Goal: Navigation & Orientation: Find specific page/section

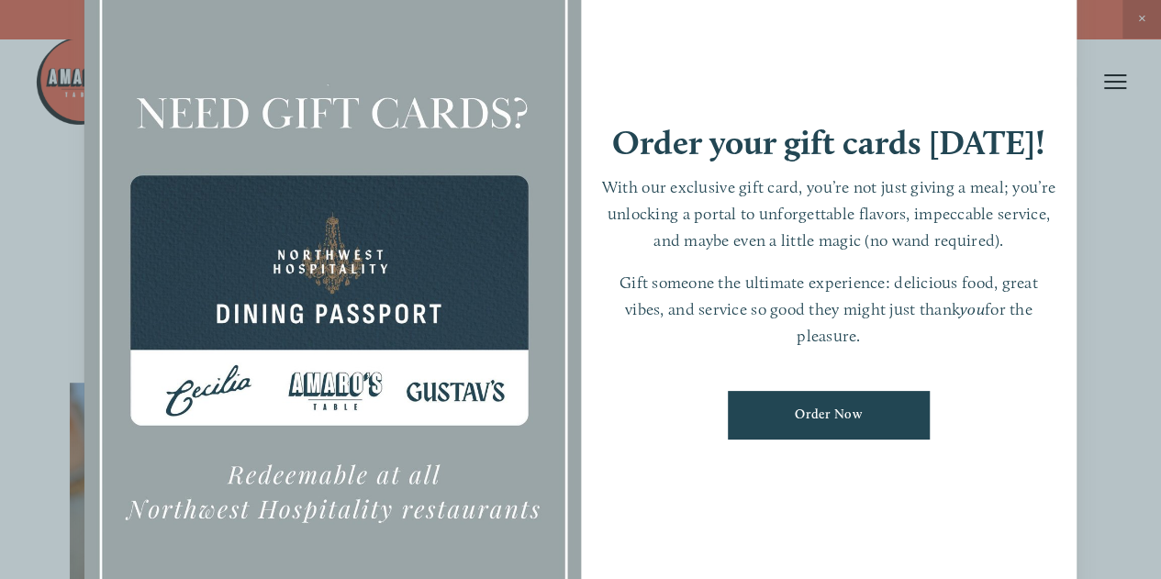
click at [1002, 19] on div at bounding box center [580, 289] width 1161 height 579
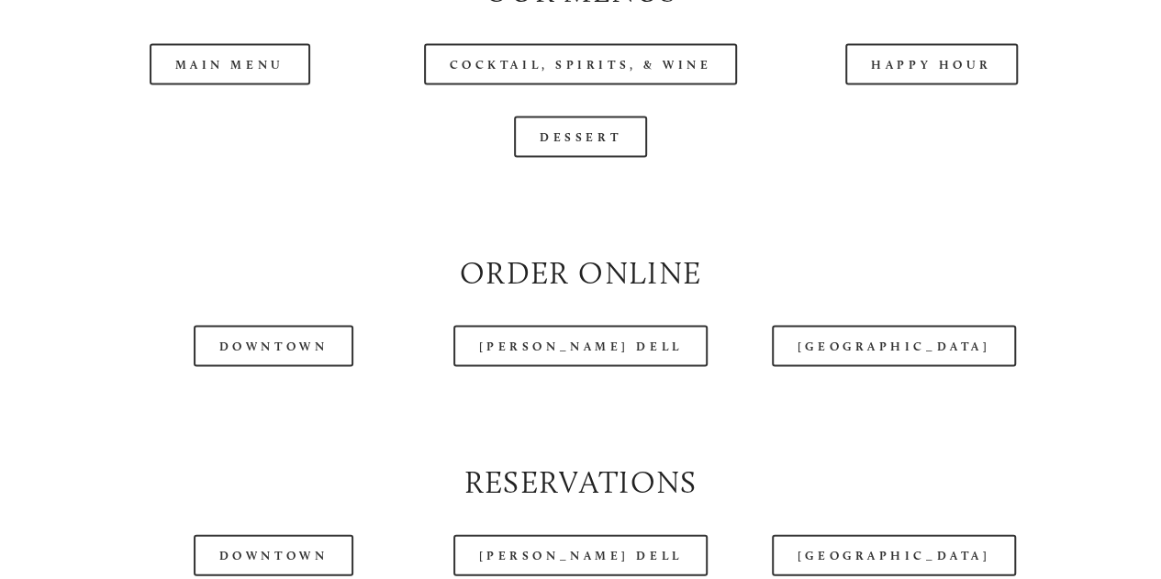
scroll to position [1800, 0]
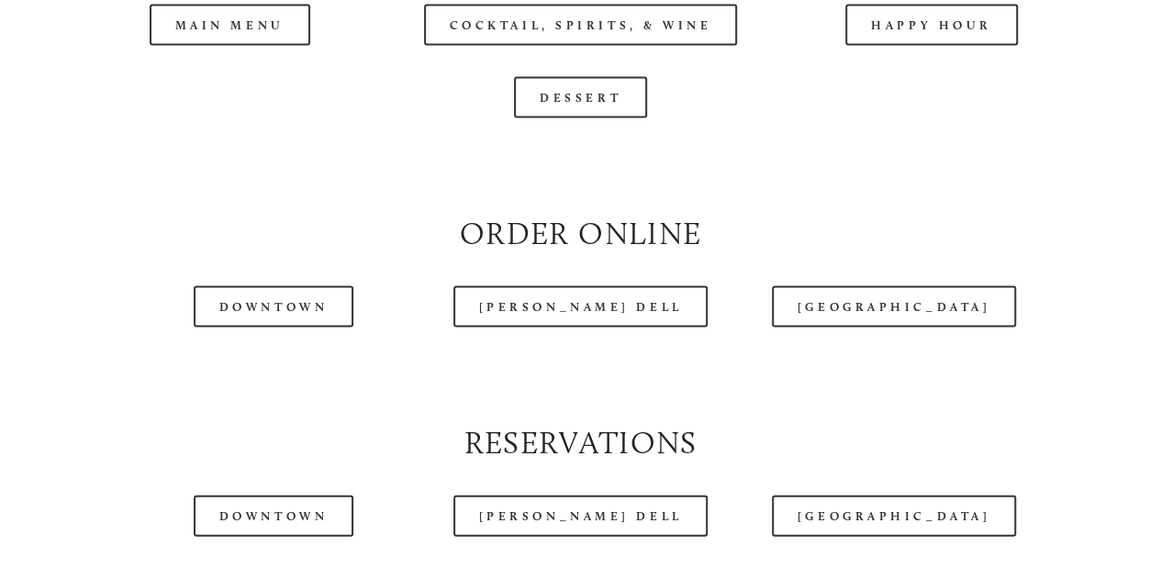
click at [923, 61] on div at bounding box center [533, 36] width 997 height 95
click at [921, 69] on div at bounding box center [533, 36] width 997 height 95
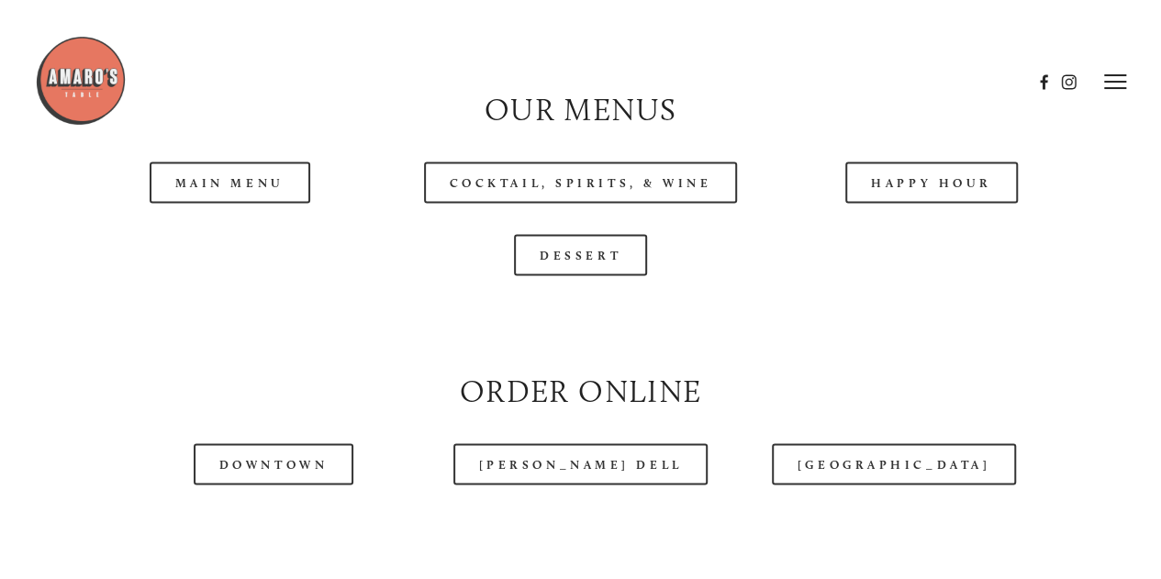
scroll to position [1628, 0]
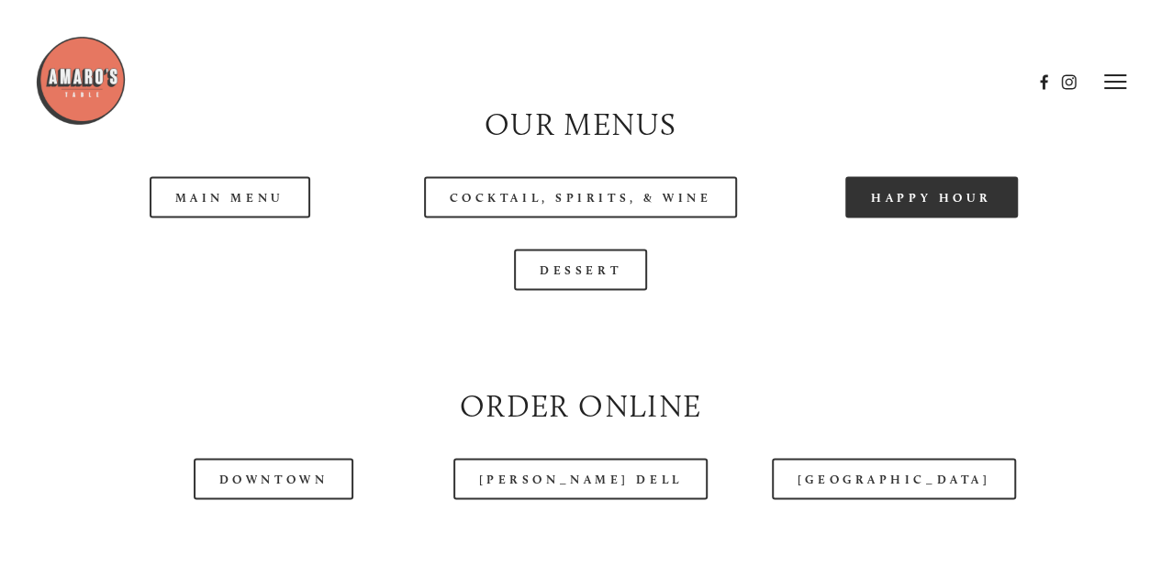
click at [882, 217] on link "Happy Hour" at bounding box center [931, 196] width 173 height 41
